Goal: Find specific page/section: Find specific page/section

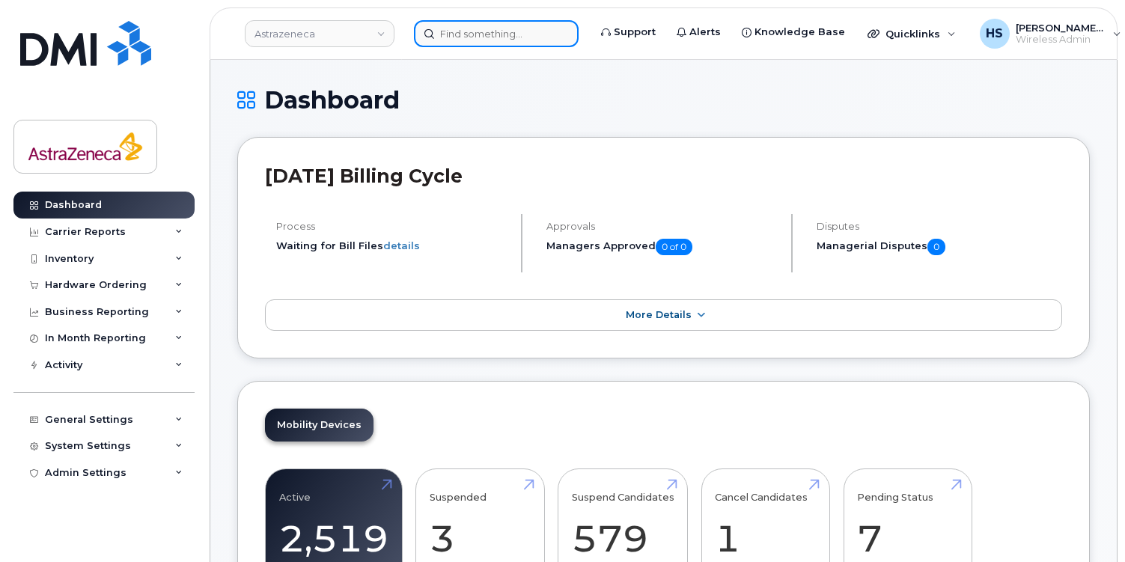
click at [458, 34] on input at bounding box center [496, 33] width 165 height 27
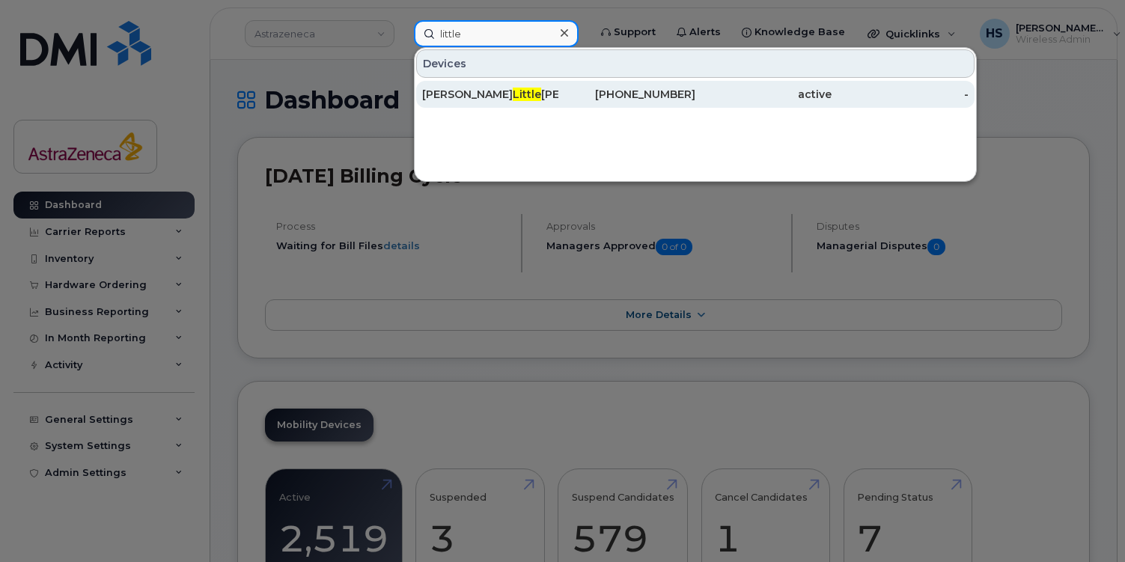
type input "little"
click at [513, 95] on span "Little" at bounding box center [527, 94] width 28 height 13
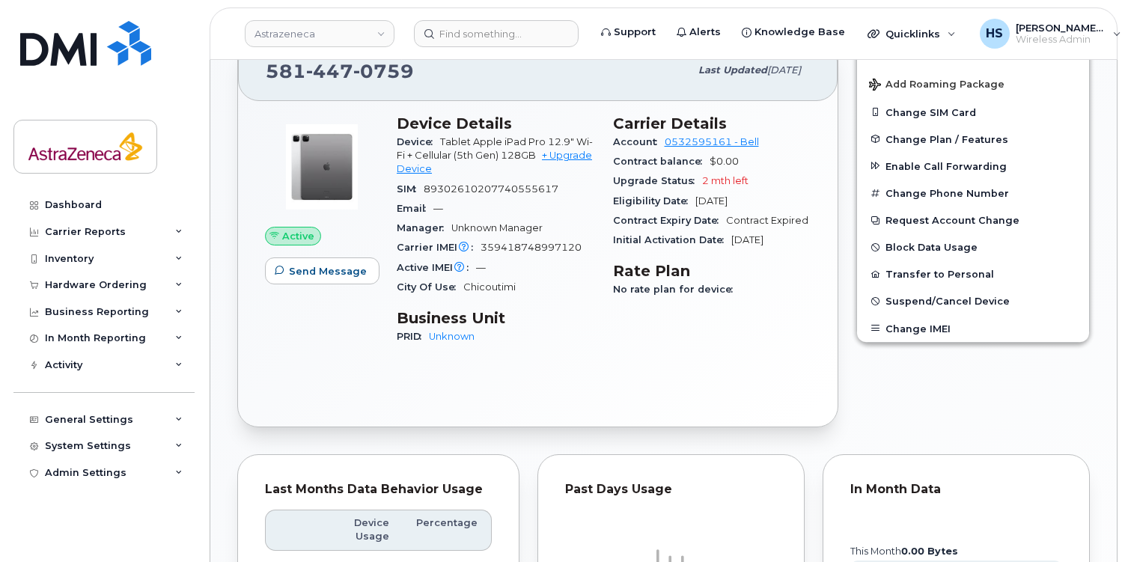
scroll to position [308, 0]
